Goal: Communication & Community: Answer question/provide support

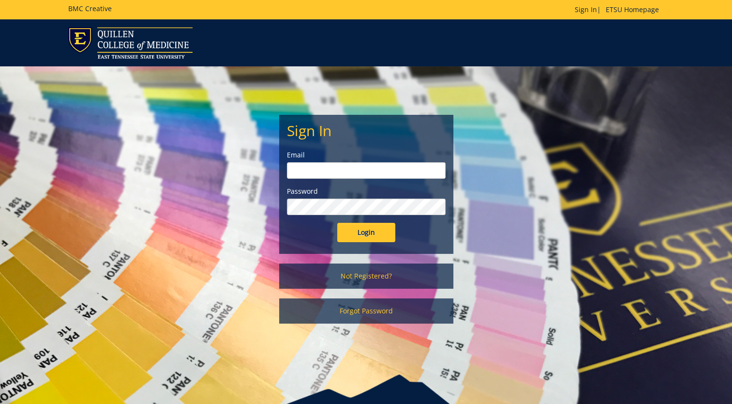
type input "[EMAIL_ADDRESS][DOMAIN_NAME]"
click at [367, 233] on input "Login" at bounding box center [366, 232] width 58 height 19
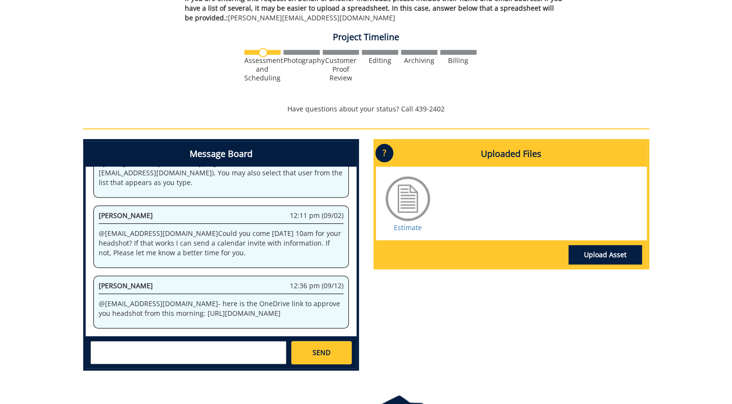
scroll to position [339, 0]
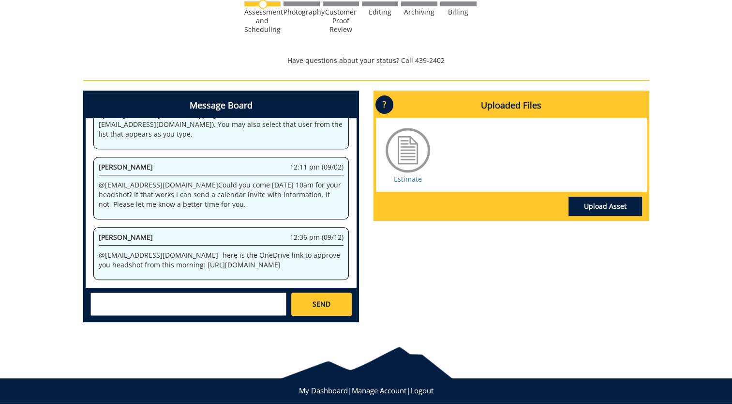
drag, startPoint x: 130, startPoint y: 258, endPoint x: 88, endPoint y: 246, distance: 43.7
click at [88, 246] on div "System 3:30 pm (08/29) Welcome to the Project Messenger. All messages will appe…" at bounding box center [221, 202] width 271 height 169
drag, startPoint x: 88, startPoint y: 246, endPoint x: 109, endPoint y: 250, distance: 21.6
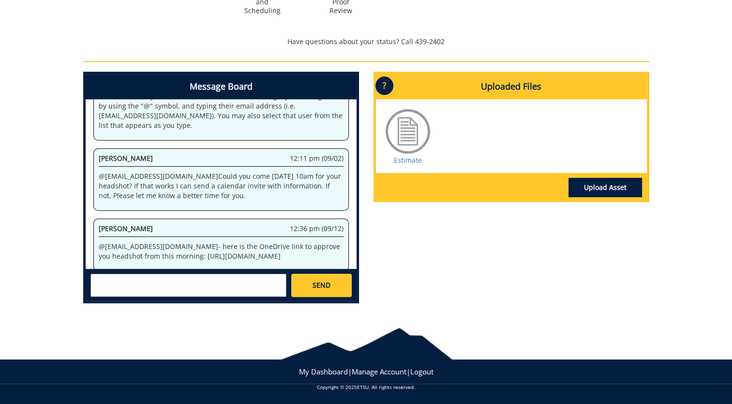
scroll to position [84, 0]
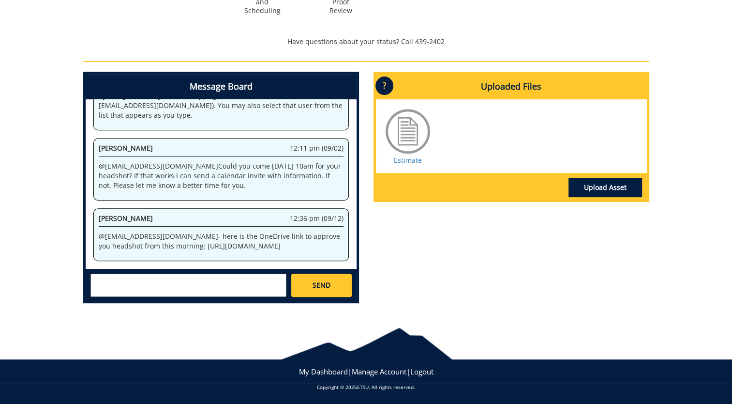
click at [255, 286] on textarea at bounding box center [188, 284] width 196 height 23
drag, startPoint x: 118, startPoint y: 240, endPoint x: 97, endPoint y: 231, distance: 22.7
click at [97, 231] on div "[PERSON_NAME] 12:36 pm (09/12) @ [EMAIL_ADDRESS][DOMAIN_NAME] - here is the One…" at bounding box center [220, 234] width 255 height 53
drag, startPoint x: 97, startPoint y: 231, endPoint x: 108, endPoint y: 233, distance: 11.3
copy p "[DOMAIN_NAME][URL]"
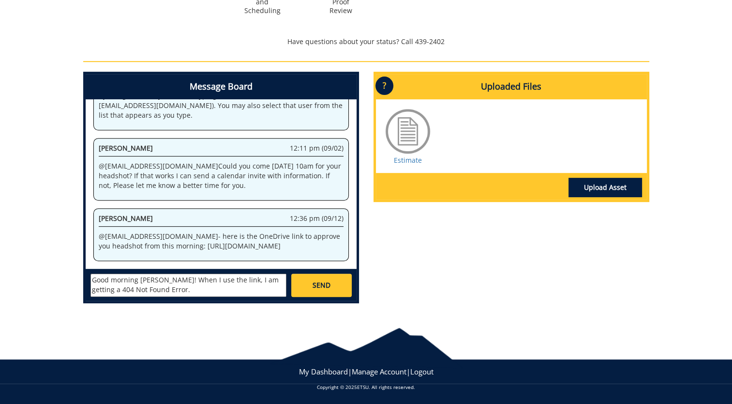
drag, startPoint x: 93, startPoint y: 288, endPoint x: 103, endPoint y: 287, distance: 10.2
click at [93, 288] on textarea "Good morning [PERSON_NAME]! When I use the link, I am getting a 404 Not Found E…" at bounding box center [188, 284] width 196 height 23
click at [194, 290] on textarea "Good morning [PERSON_NAME]! When I use the link, I am getting a 404 File Not Fo…" at bounding box center [188, 284] width 196 height 23
type textarea "Good morning [PERSON_NAME]! When I use the link, I am getting a 404 File Not Fo…"
click at [322, 285] on span "SEND" at bounding box center [322, 285] width 18 height 10
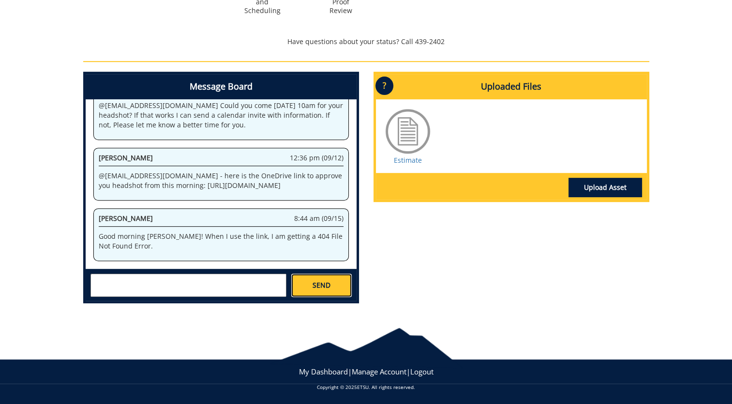
scroll to position [16281, 0]
